Goal: Register for event/course: Sign up to attend an event or enroll in a course

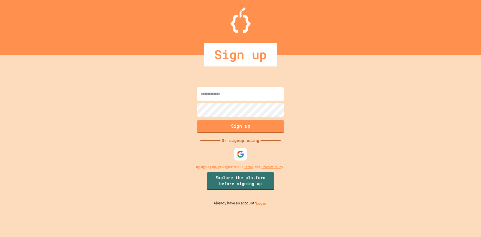
click at [229, 96] on input at bounding box center [241, 94] width 88 height 14
type input "*"
type input "**********"
click at [253, 129] on button "Sign up" at bounding box center [240, 125] width 89 height 13
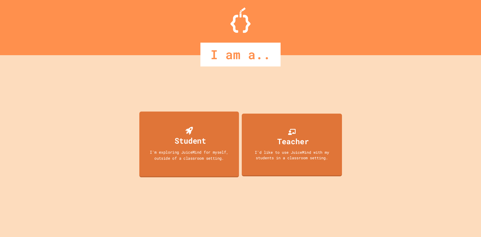
click at [198, 146] on div "Student" at bounding box center [189, 140] width 31 height 12
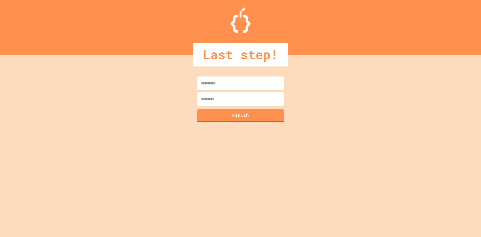
click at [259, 87] on input at bounding box center [241, 83] width 88 height 14
type input "*****"
type input "******"
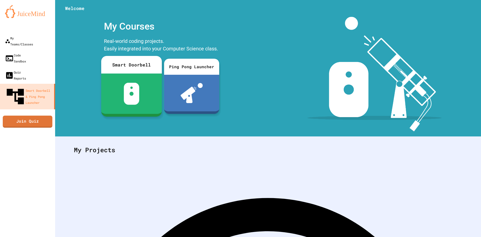
click at [136, 99] on img at bounding box center [132, 94] width 16 height 22
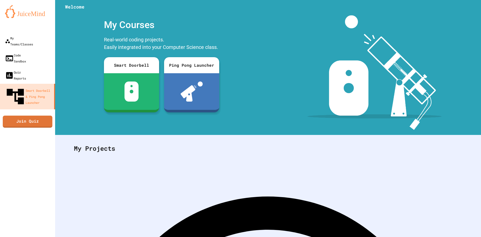
scroll to position [0, 0]
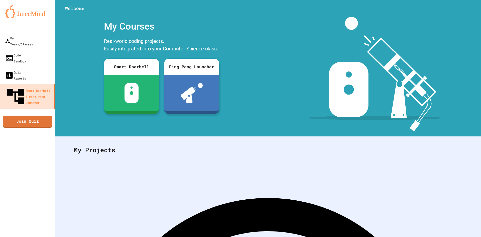
click at [434, 55] on img at bounding box center [374, 74] width 134 height 114
click at [24, 54] on link "Code Sandbox" at bounding box center [27, 58] width 57 height 18
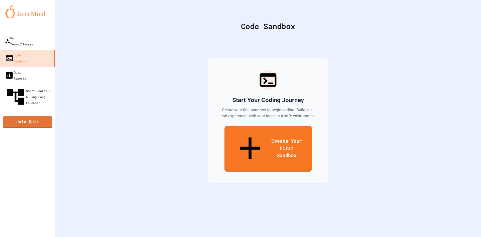
click at [293, 134] on link "Create Your First Sandbox" at bounding box center [267, 148] width 87 height 46
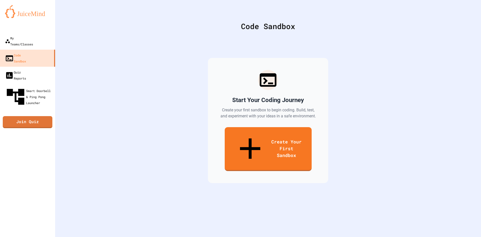
scroll to position [50, 0]
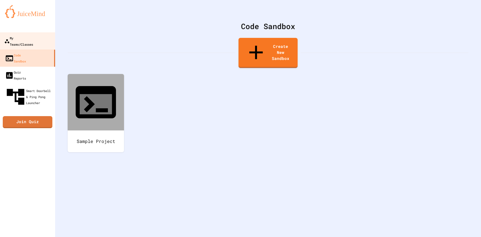
click at [33, 37] on div "My Teams/Classes" at bounding box center [18, 41] width 29 height 12
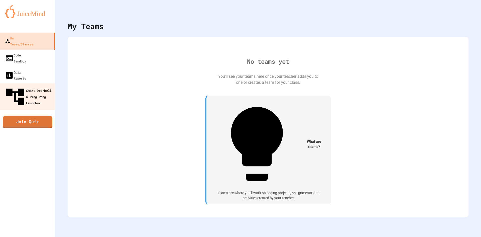
click at [32, 86] on div "Smart Doorbell & Ping Pong Launcher" at bounding box center [29, 97] width 50 height 22
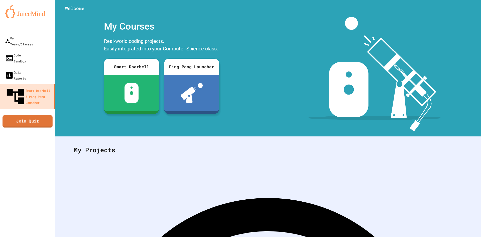
click at [28, 115] on link "Join Quiz" at bounding box center [28, 121] width 50 height 12
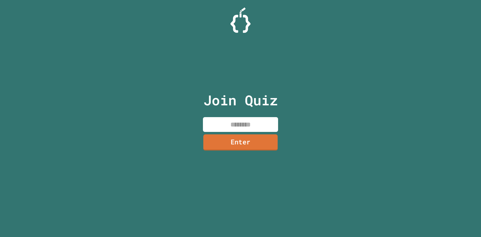
click at [255, 128] on input at bounding box center [240, 124] width 75 height 15
type input "********"
click at [244, 140] on link "Enter" at bounding box center [241, 142] width 76 height 16
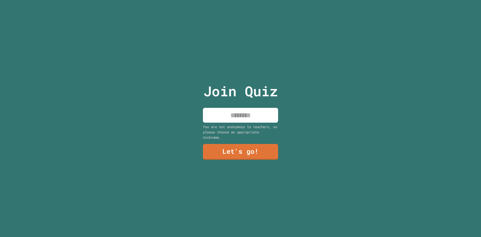
click at [252, 124] on div "You are not anonymous to teachers, so please choose an appropriate nickname." at bounding box center [240, 132] width 75 height 16
click at [252, 121] on div "Join Quiz You are not anonymous to teachers, so please choose an appropriate ni…" at bounding box center [240, 118] width 84 height 237
click at [252, 118] on input at bounding box center [240, 115] width 75 height 15
type input "*****"
click at [262, 144] on link "Let's go!" at bounding box center [241, 151] width 74 height 17
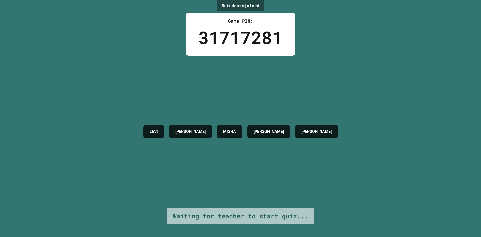
click at [331, 132] on h4 "BRADY" at bounding box center [316, 131] width 30 height 6
click at [324, 153] on div "LEVI CLAUDIA MISHA GRAHAM BRADY" at bounding box center [241, 132] width 200 height 152
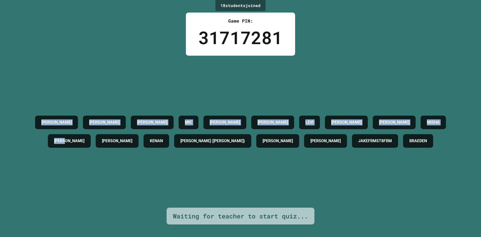
drag, startPoint x: 27, startPoint y: 117, endPoint x: 470, endPoint y: 140, distance: 443.2
click at [470, 140] on div "18 student s joined Game PIN: 31717281 LIAM JAMES JOSH MIC PRISHA MICHAEL LEVI …" at bounding box center [240, 118] width 481 height 237
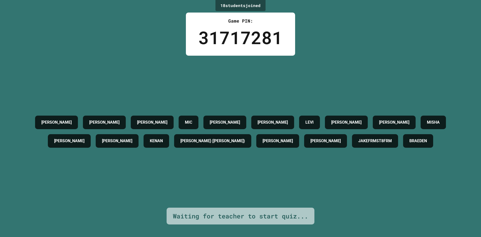
click at [423, 141] on div "BRAEDEN" at bounding box center [418, 141] width 30 height 14
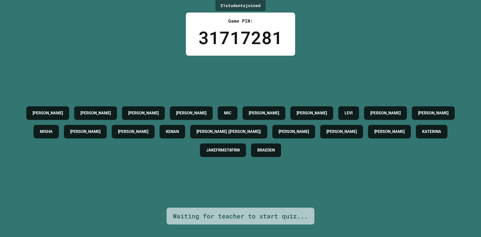
click at [223, 153] on h4 "JAKEFRMST8FRM" at bounding box center [223, 150] width 34 height 6
click at [222, 153] on h4 "JAKEFRMST8FRM" at bounding box center [223, 150] width 34 height 6
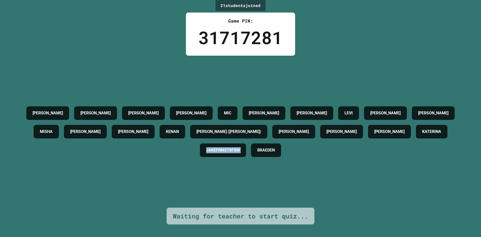
click at [221, 153] on h4 "JAKEFRMST8FRM" at bounding box center [223, 150] width 34 height 6
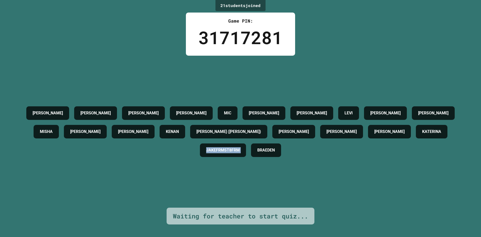
click at [233, 170] on div "LIAM JAMES JOSH JAKE MIC PRISHA MICHAEL LEVI CLAUDIA SEAN MISHA JERRY GRAHAM KE…" at bounding box center [241, 132] width 456 height 152
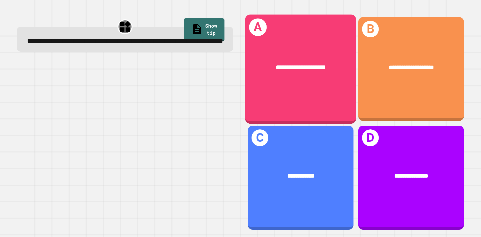
click at [305, 73] on div "**********" at bounding box center [300, 68] width 111 height 34
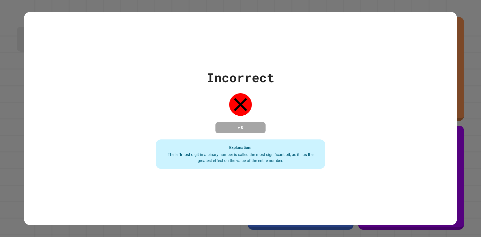
click at [462, 23] on div "Incorrect + 0 Explanation: The leftmost digit in a binary number is called the …" at bounding box center [240, 118] width 481 height 237
click at [325, 112] on div "Incorrect + 0 Explanation: The leftmost digit in a binary number is called the …" at bounding box center [240, 118] width 242 height 101
click at [264, 155] on div "The leftmost digit in a binary number is called the most significant bit, as it…" at bounding box center [240, 157] width 159 height 12
click at [441, 29] on div "Incorrect + 0 Explanation: The leftmost digit in a binary number is called the …" at bounding box center [240, 118] width 433 height 213
click at [459, 28] on div "Incorrect + 0 Explanation: The leftmost digit in a binary number is called the …" at bounding box center [240, 118] width 481 height 237
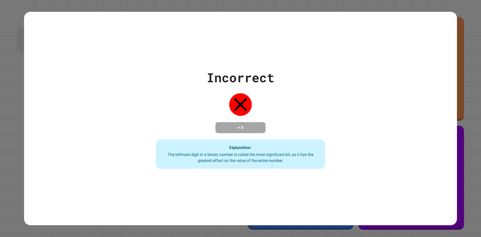
click at [459, 28] on div "Incorrect + 0 Explanation: The leftmost digit in a binary number is called the …" at bounding box center [240, 118] width 481 height 237
click at [15, 122] on div "Incorrect + 0 Explanation: The leftmost digit in a binary number is called the …" at bounding box center [240, 118] width 481 height 237
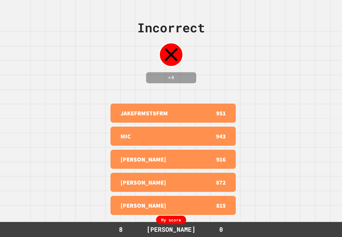
drag, startPoint x: 251, startPoint y: 69, endPoint x: 339, endPoint y: 49, distance: 90.9
click at [251, 69] on div "Incorrect + 0 JAKEFRMST8FRM 951 MIC 943 JERRY 916 ISAAC 872 MICHAEL 815 My scor…" at bounding box center [171, 118] width 342 height 237
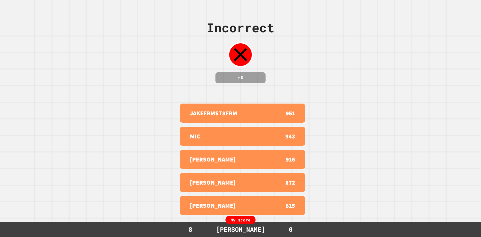
click at [238, 86] on div "Incorrect + 0" at bounding box center [241, 50] width 68 height 81
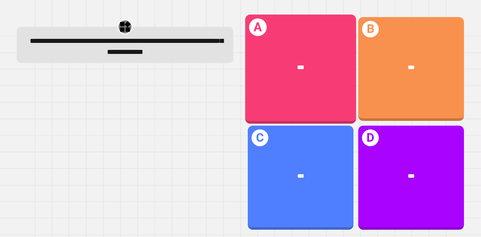
click at [313, 92] on div "A ***" at bounding box center [300, 68] width 111 height 109
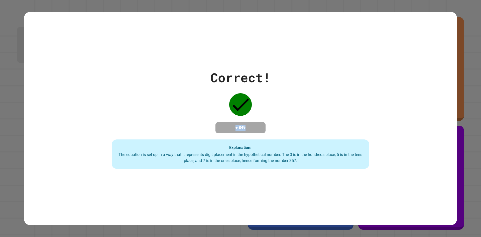
click at [258, 111] on div "Correct! + 849 Explanation: The equation is set up in a way that it represents …" at bounding box center [241, 118] width 368 height 101
click at [263, 134] on div "Correct! + 849 Explanation: The equation is set up in a way that it represents …" at bounding box center [241, 118] width 368 height 101
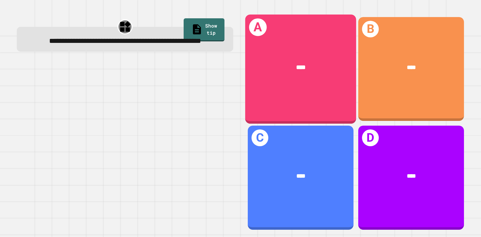
click at [300, 86] on div "A ****" at bounding box center [300, 68] width 111 height 109
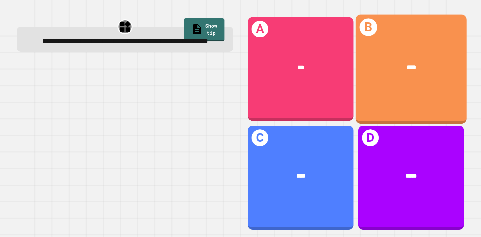
click at [421, 80] on div "****" at bounding box center [410, 68] width 111 height 34
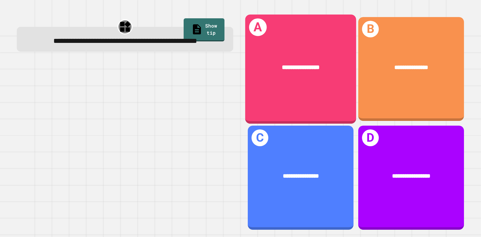
click at [288, 68] on span "**********" at bounding box center [301, 67] width 38 height 6
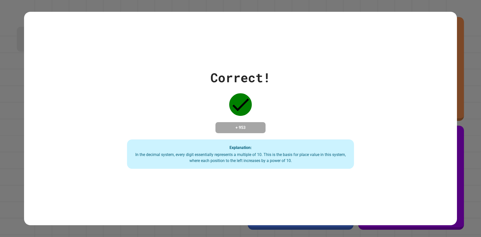
click at [182, 88] on div "Correct! + 953 Explanation: In the decimal system, every digit essentially repr…" at bounding box center [241, 118] width 324 height 101
drag, startPoint x: 182, startPoint y: 88, endPoint x: 173, endPoint y: 76, distance: 15.2
click at [173, 76] on div "Correct! + 953 Explanation: In the decimal system, every digit essentially repr…" at bounding box center [241, 118] width 324 height 101
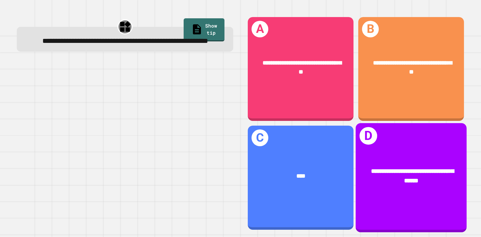
click at [406, 168] on span "**********" at bounding box center [412, 176] width 83 height 16
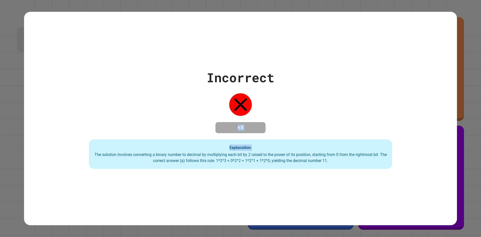
drag, startPoint x: 274, startPoint y: 102, endPoint x: 323, endPoint y: 136, distance: 60.2
click at [323, 133] on div "Incorrect + 0 Explanation: The solution involves converting a binary number to …" at bounding box center [240, 118] width 433 height 101
click at [414, 167] on div "Incorrect + 0 Explanation: The solution involves converting a binary number to …" at bounding box center [240, 118] width 433 height 101
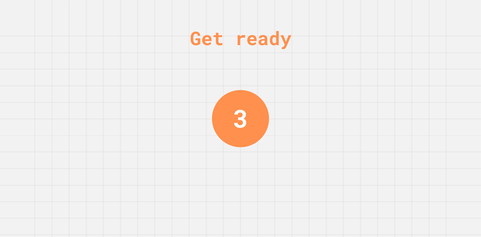
click at [247, 87] on div "Get ready 3" at bounding box center [241, 118] width 38 height 237
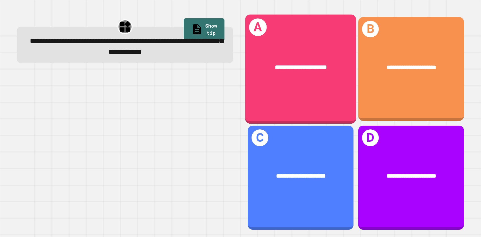
click at [303, 68] on span "**********" at bounding box center [301, 67] width 52 height 6
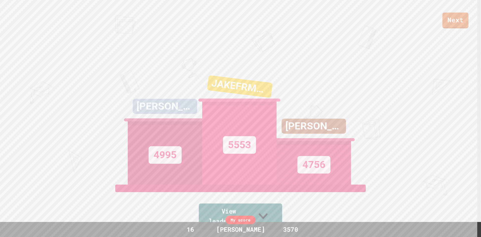
click at [276, 213] on link "View leaderboard" at bounding box center [240, 216] width 83 height 26
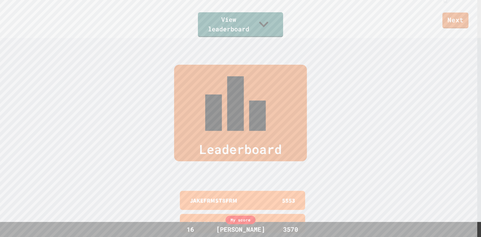
scroll to position [239, 0]
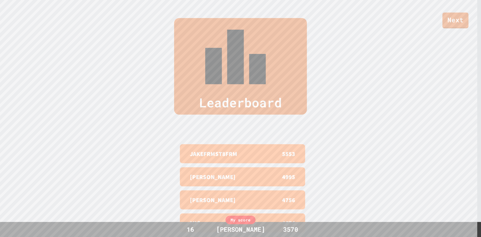
click at [235, 31] on div "Leaderboard" at bounding box center [240, 66] width 133 height 96
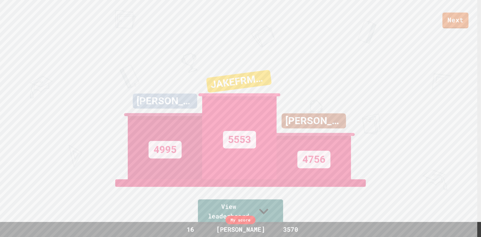
scroll to position [0, 0]
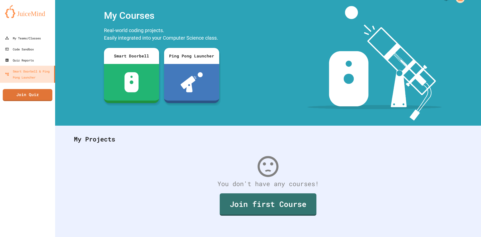
scroll to position [15, 0]
click at [278, 195] on link "Join first Course" at bounding box center [268, 203] width 89 height 23
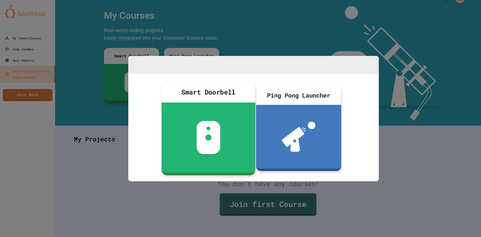
click at [168, 138] on div at bounding box center [208, 137] width 94 height 70
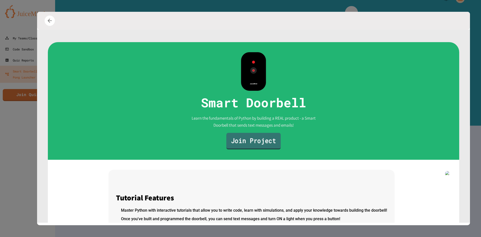
click at [226, 141] on link "Join Project" at bounding box center [253, 140] width 54 height 17
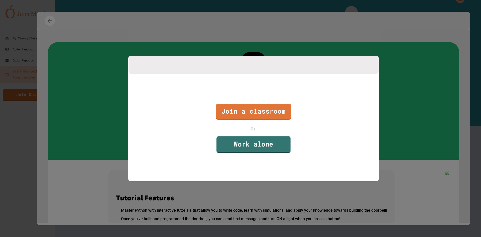
click at [258, 142] on link "Work alone" at bounding box center [253, 144] width 74 height 17
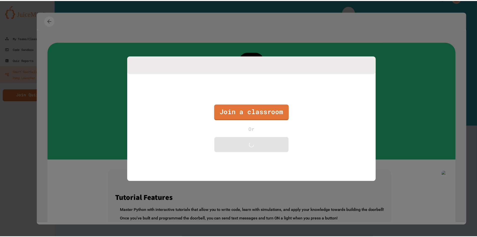
scroll to position [0, 0]
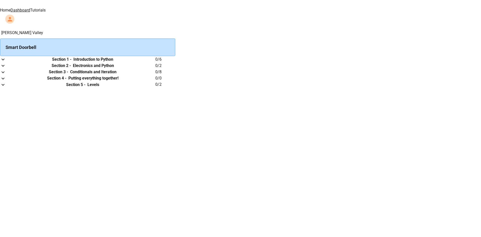
click at [6, 62] on icon "expand row" at bounding box center [3, 59] width 6 height 6
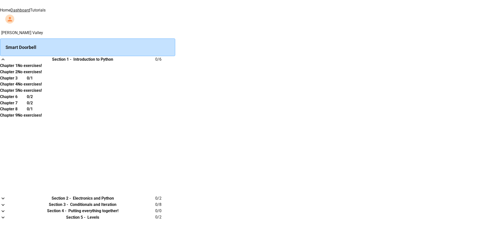
click at [6, 62] on button "expand row" at bounding box center [3, 59] width 6 height 6
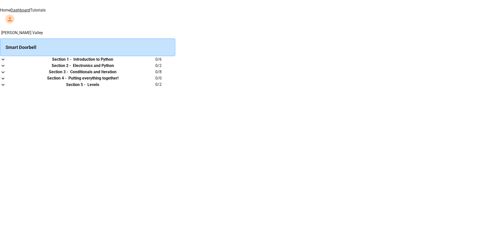
click at [144, 7] on img at bounding box center [159, 3] width 30 height 7
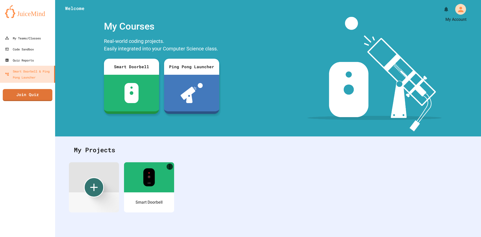
click at [459, 15] on button "My Account" at bounding box center [460, 9] width 14 height 14
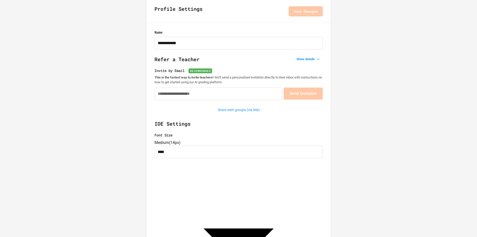
scroll to position [109, 0]
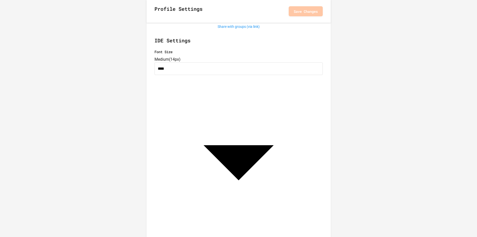
type input "**********"
click at [308, 11] on button "Save Changes" at bounding box center [306, 11] width 34 height 10
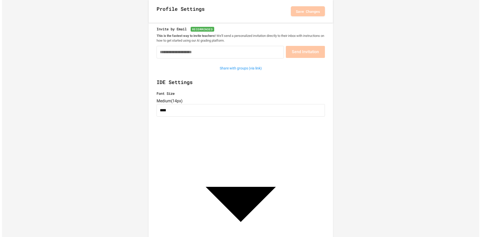
scroll to position [0, 0]
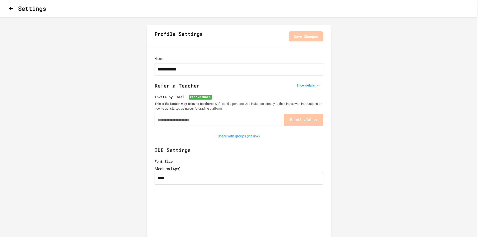
click at [217, 172] on body "**********" at bounding box center [240, 118] width 481 height 237
click at [199, 236] on li "Small ( 12px )" at bounding box center [241, 241] width 472 height 8
type input "****"
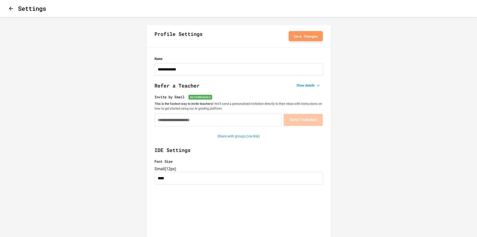
click at [300, 36] on button "Save Changes" at bounding box center [306, 36] width 34 height 10
click at [12, 9] on icon "button" at bounding box center [11, 9] width 4 height 4
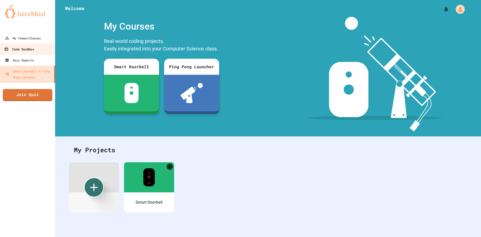
click at [29, 52] on div "Code Sandbox" at bounding box center [19, 49] width 30 height 6
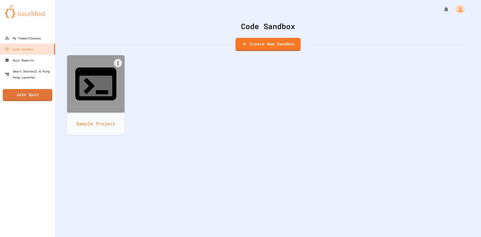
click at [91, 79] on icon at bounding box center [95, 83] width 49 height 49
